Goal: Transaction & Acquisition: Purchase product/service

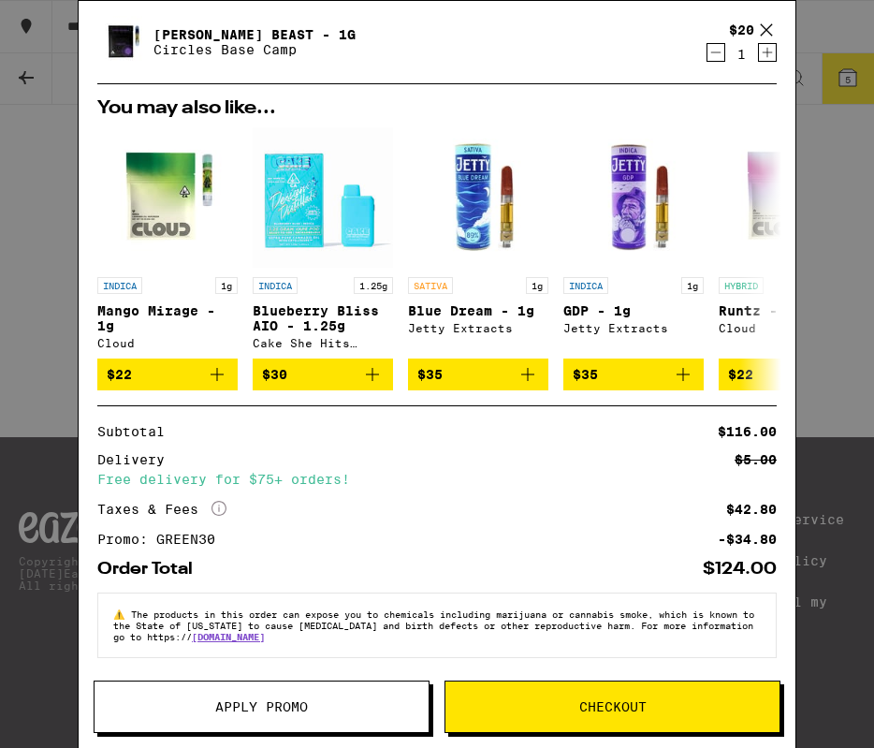
scroll to position [259, 0]
click at [673, 700] on span "Checkout" at bounding box center [612, 706] width 334 height 13
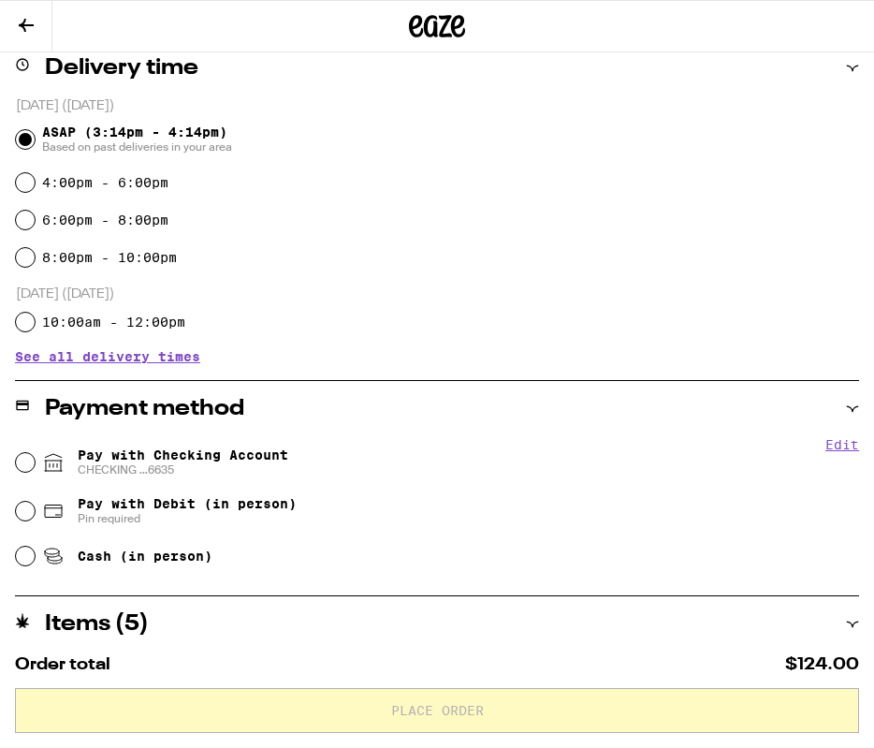
scroll to position [461, 0]
click at [387, 441] on div "Pay with Checking Account CHECKING ...6635" at bounding box center [437, 463] width 843 height 49
click at [382, 460] on div "Pay with Checking Account CHECKING ...6635" at bounding box center [437, 463] width 843 height 49
click at [24, 463] on input "Pay with Checking Account CHECKING ...6635" at bounding box center [25, 463] width 19 height 19
radio input "true"
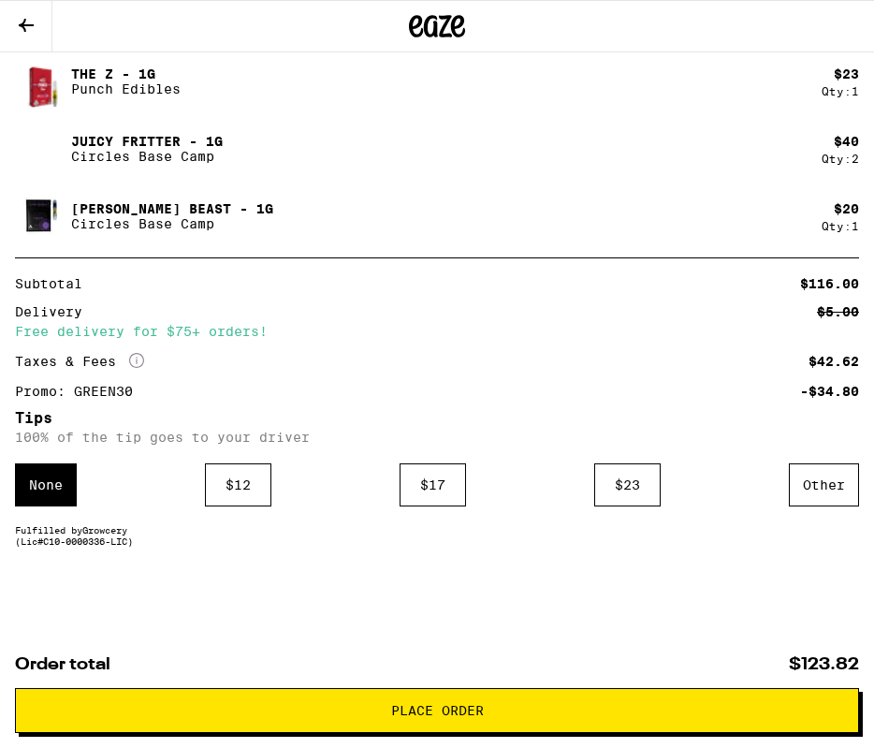
scroll to position [1177, 0]
click at [451, 711] on span "Place Order" at bounding box center [437, 710] width 93 height 13
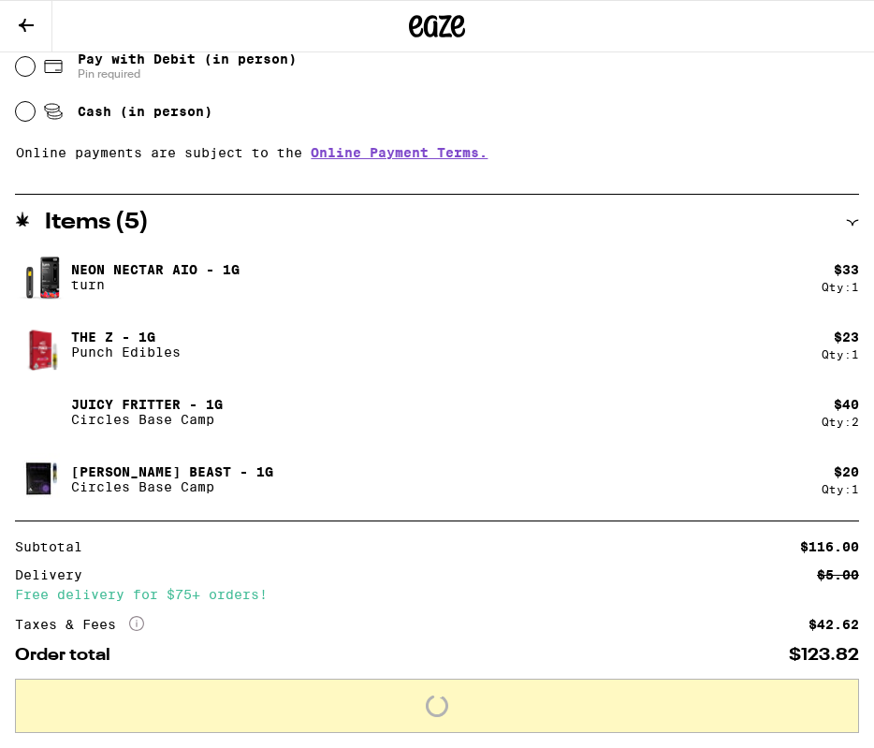
scroll to position [906, 0]
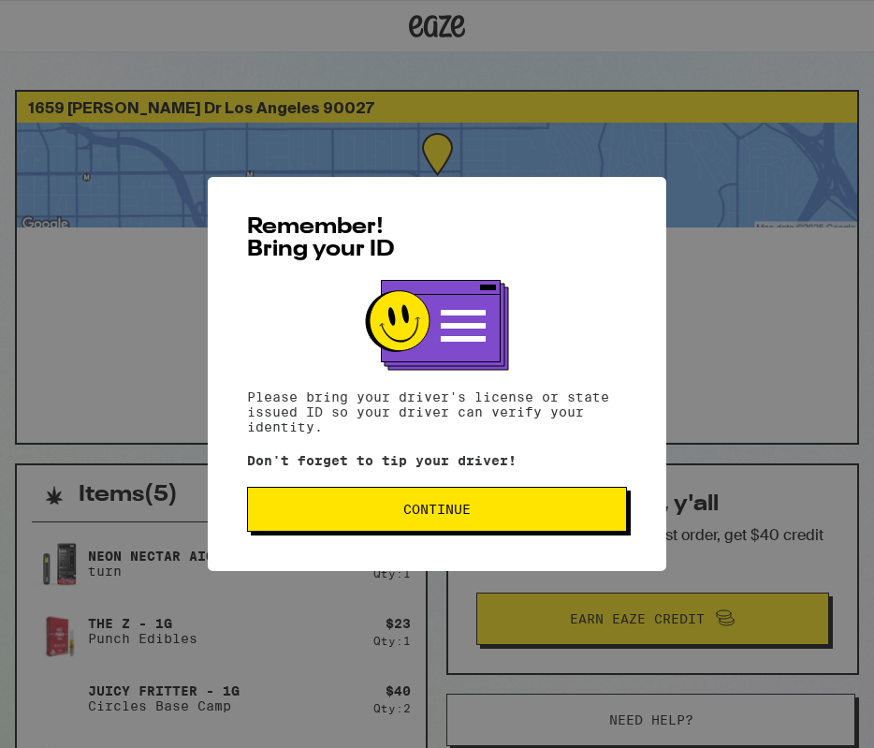
click at [437, 514] on span "Continue" at bounding box center [436, 509] width 67 height 13
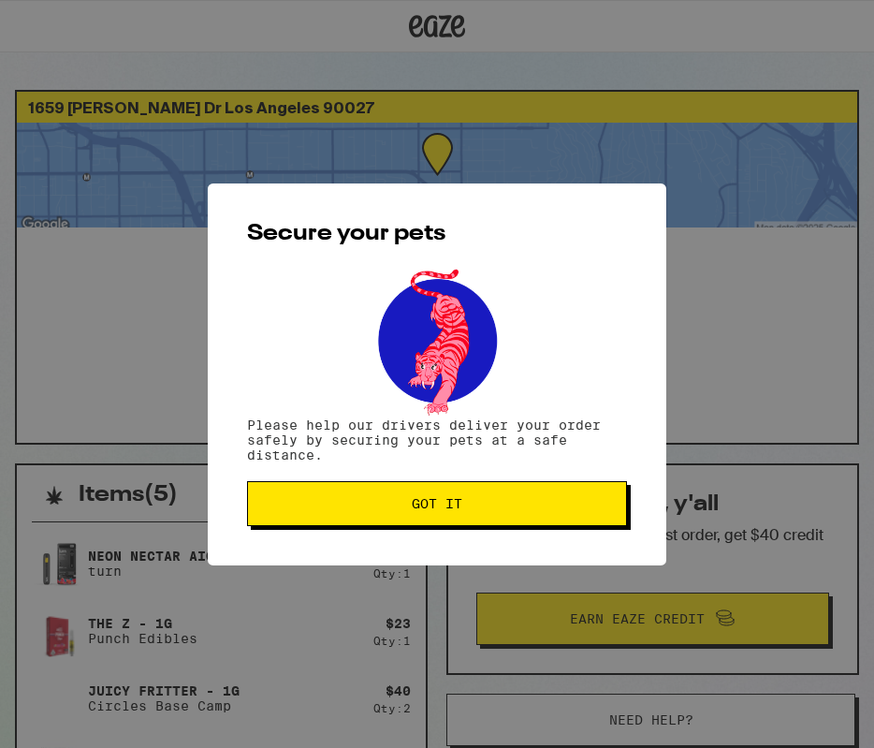
click at [490, 126] on div "Secure your pets Please help our drivers deliver your order safely by securing …" at bounding box center [437, 374] width 874 height 748
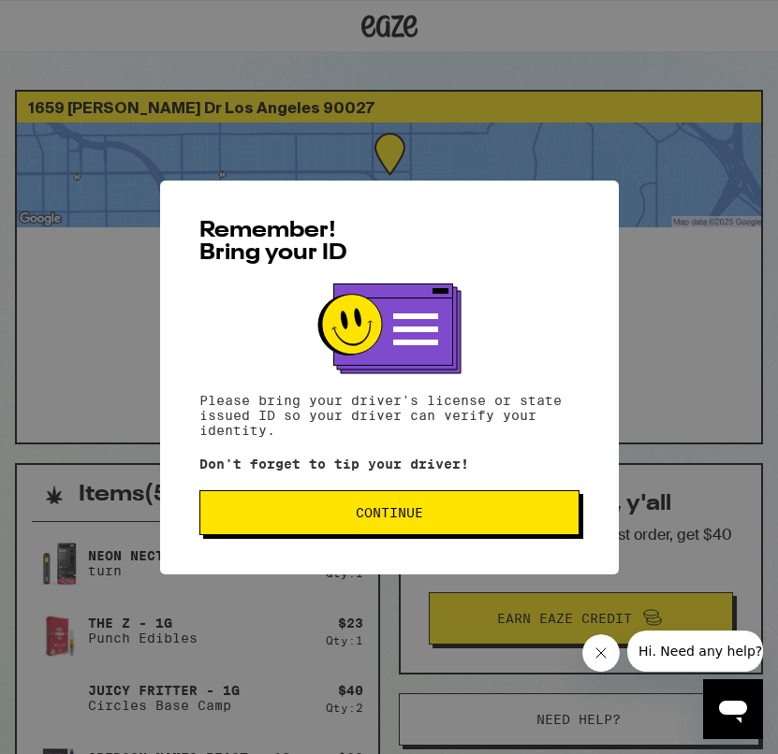
click at [402, 525] on button "Continue" at bounding box center [389, 512] width 380 height 45
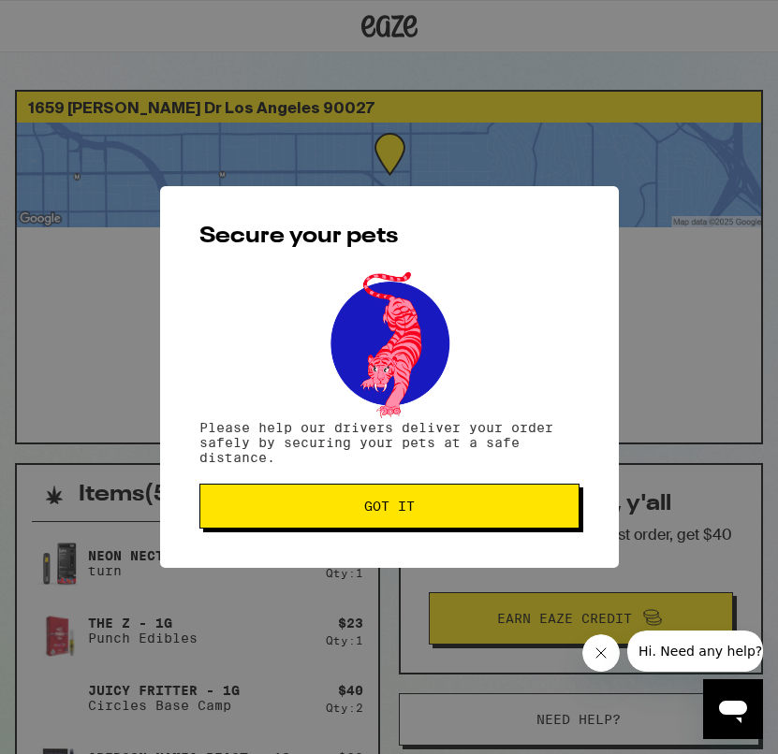
click at [377, 524] on button "Got it" at bounding box center [389, 506] width 380 height 45
